Goal: Find specific page/section: Find specific page/section

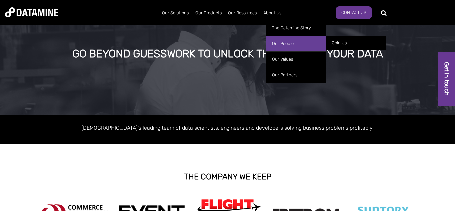
scroll to position [27, 0]
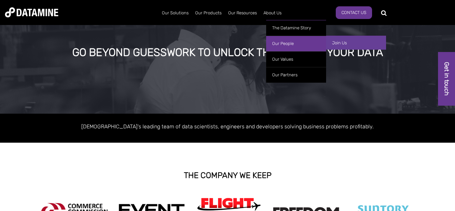
click at [350, 43] on link "Join Us" at bounding box center [356, 43] width 60 height 14
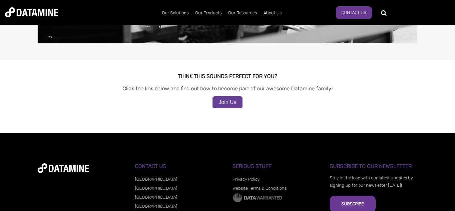
scroll to position [664, 0]
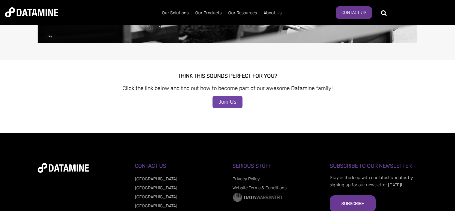
click at [223, 98] on link "Join Us" at bounding box center [227, 102] width 30 height 12
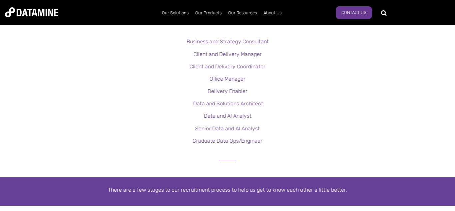
scroll to position [190, 0]
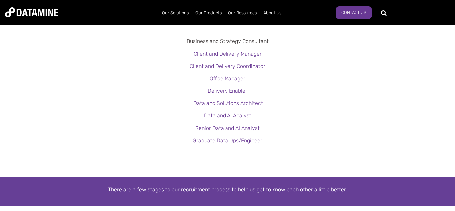
click at [205, 40] on link "Business and Strategy Consultant" at bounding box center [227, 41] width 82 height 6
